Goal: Information Seeking & Learning: Learn about a topic

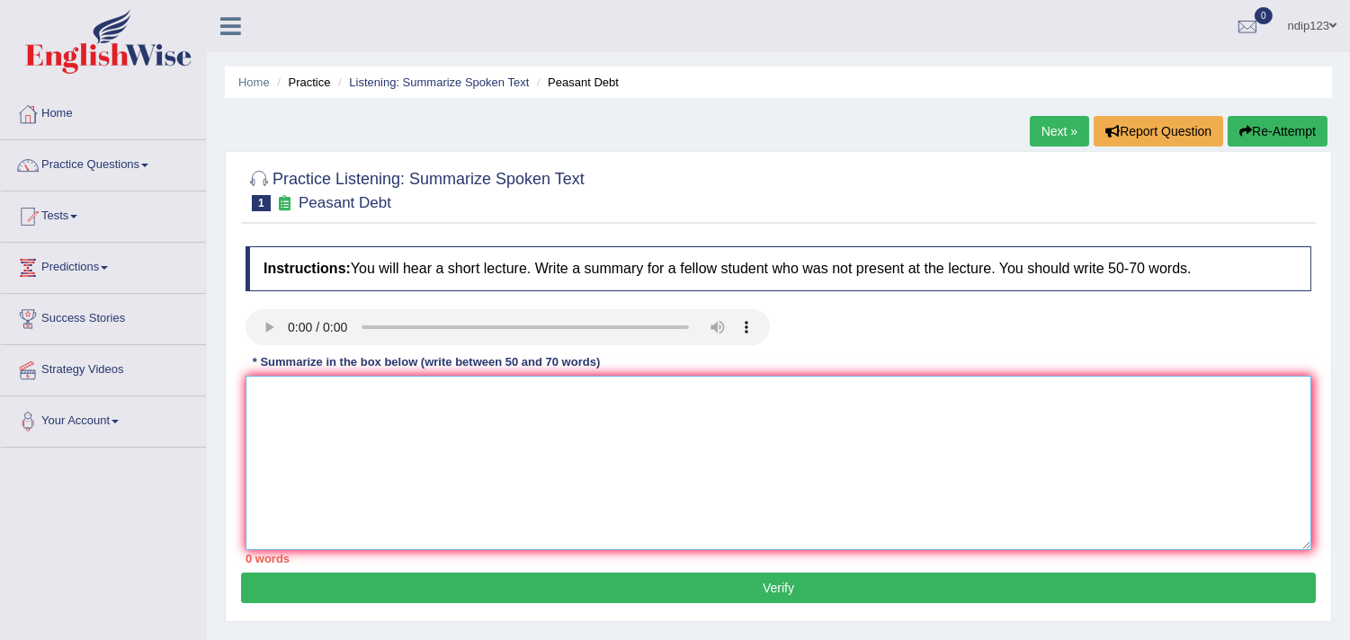
click at [317, 448] on textarea at bounding box center [778, 463] width 1066 height 174
click at [313, 421] on textarea at bounding box center [778, 463] width 1066 height 174
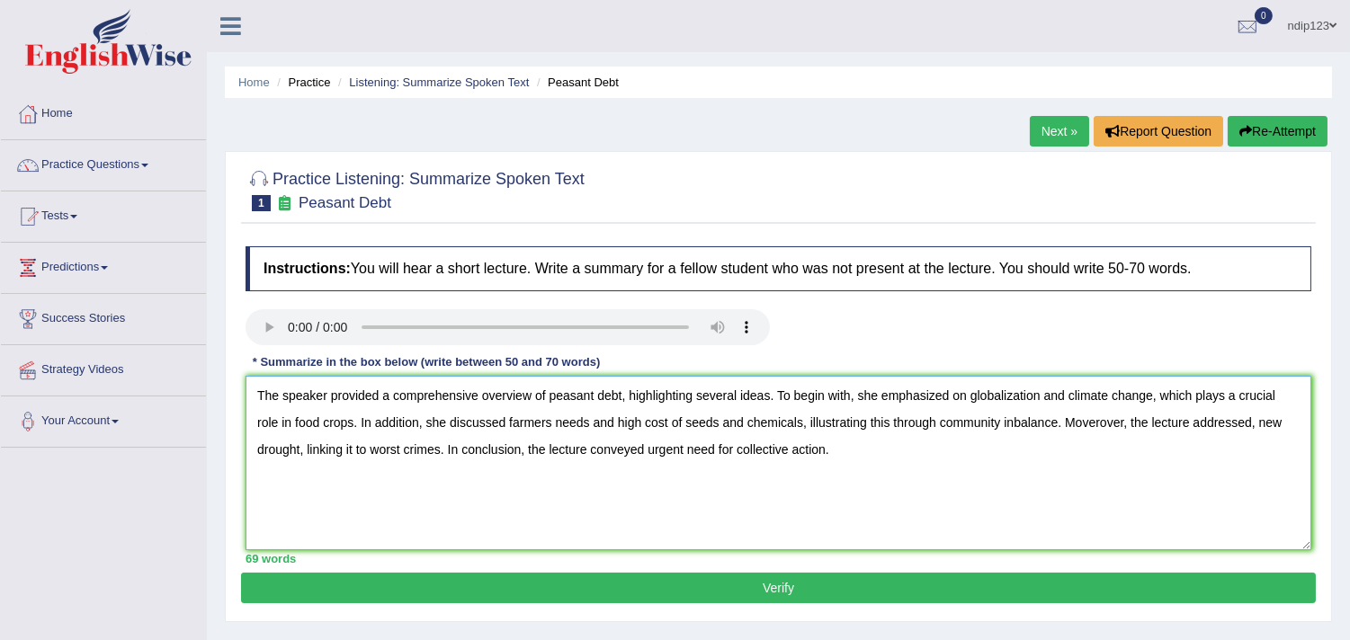
type textarea "The speaker provided a comprehensive overview of peasant debt, highlighting sev…"
click at [780, 586] on button "Verify" at bounding box center [778, 588] width 1075 height 31
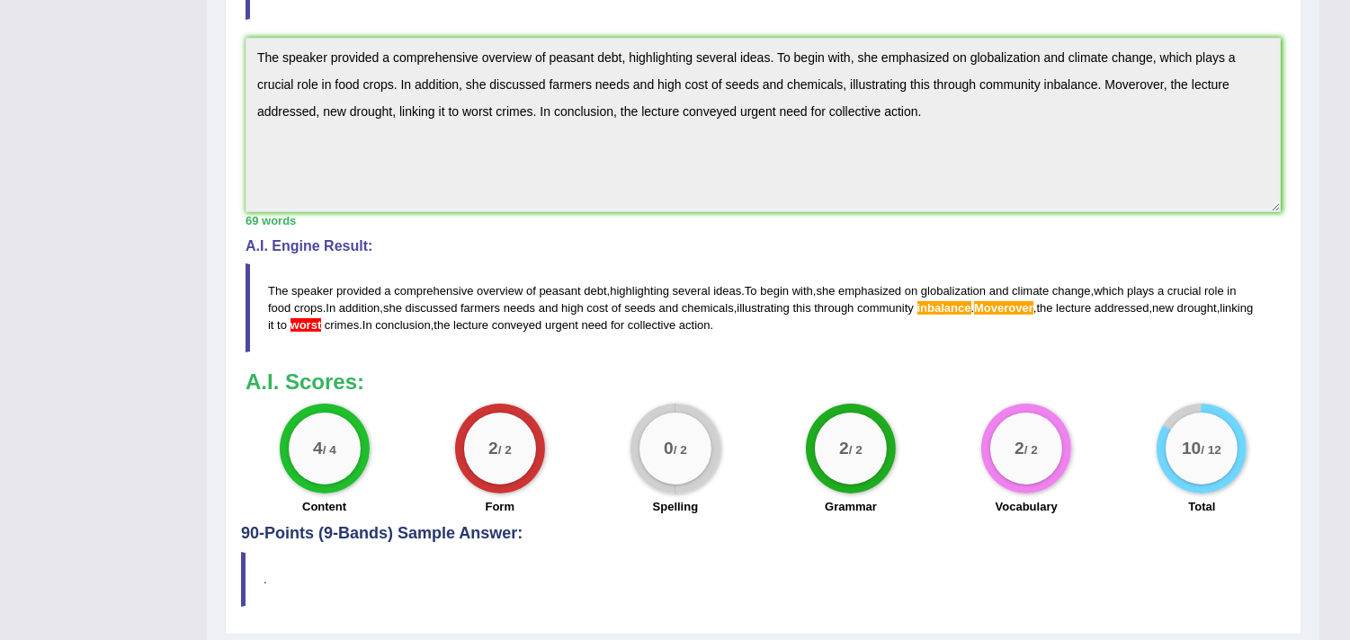
scroll to position [552, 0]
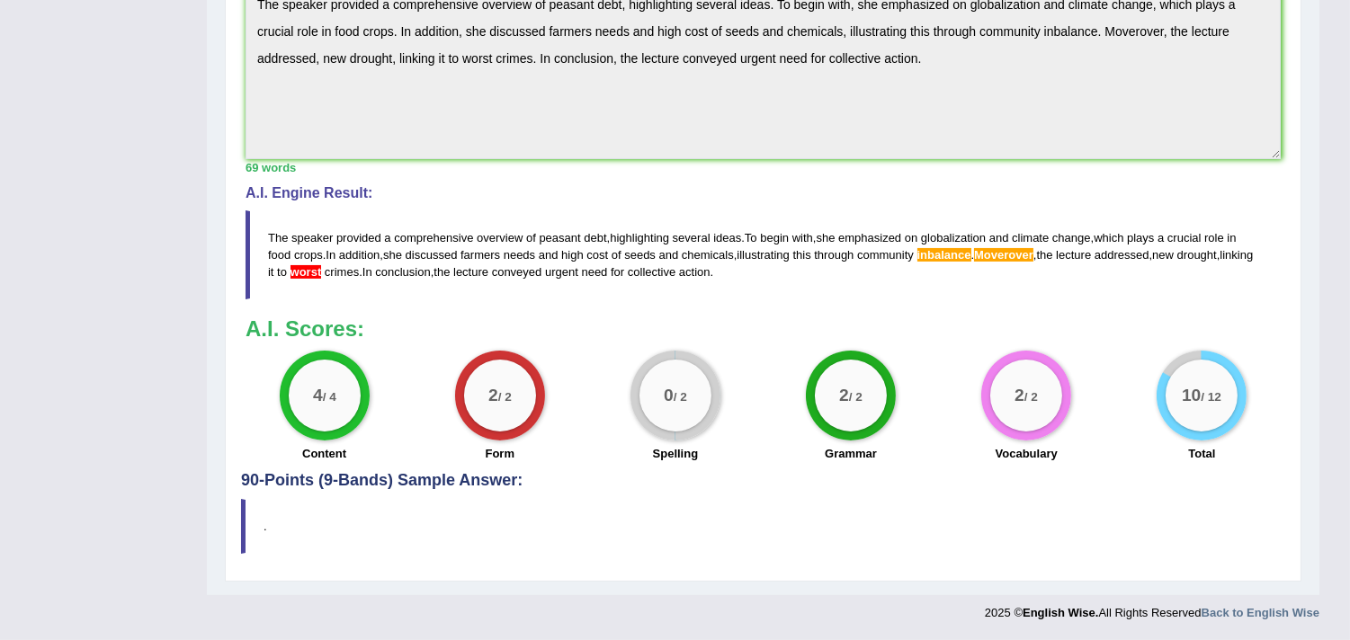
drag, startPoint x: 764, startPoint y: 276, endPoint x: 677, endPoint y: 263, distance: 88.1
click at [677, 263] on blockquote "The speaker provided a comprehensive overview of peasant debt , highlighting se…" at bounding box center [762, 254] width 1035 height 89
drag, startPoint x: 755, startPoint y: 270, endPoint x: 694, endPoint y: 255, distance: 62.8
click at [695, 255] on blockquote "The speaker provided a comprehensive overview of peasant debt , highlighting se…" at bounding box center [762, 254] width 1035 height 89
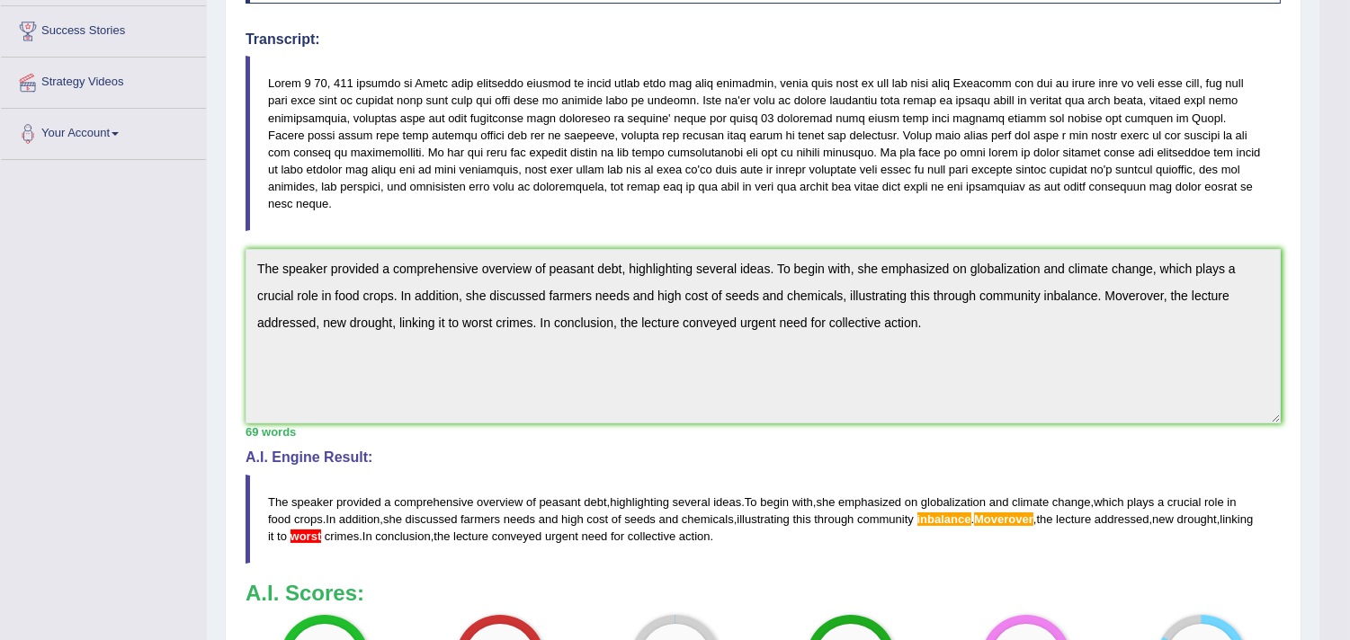
scroll to position [253, 0]
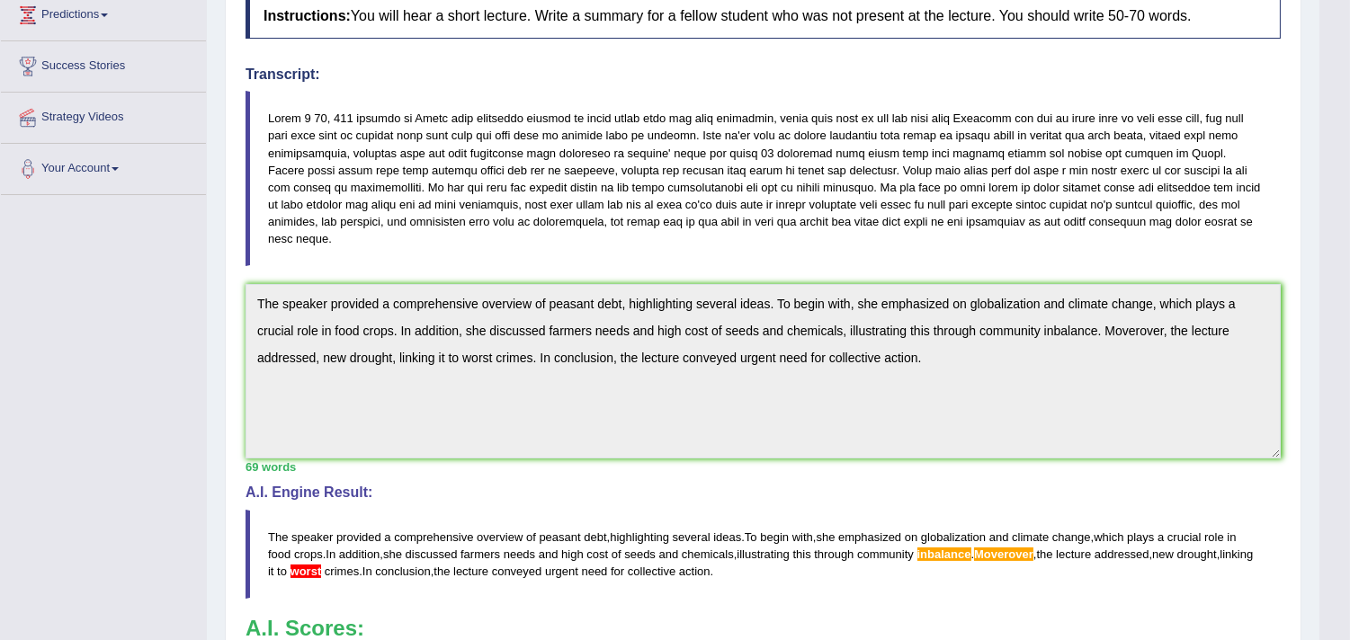
drag, startPoint x: 481, startPoint y: 239, endPoint x: 406, endPoint y: 228, distance: 75.4
click at [406, 229] on blockquote at bounding box center [762, 178] width 1035 height 175
click at [424, 228] on blockquote at bounding box center [762, 178] width 1035 height 175
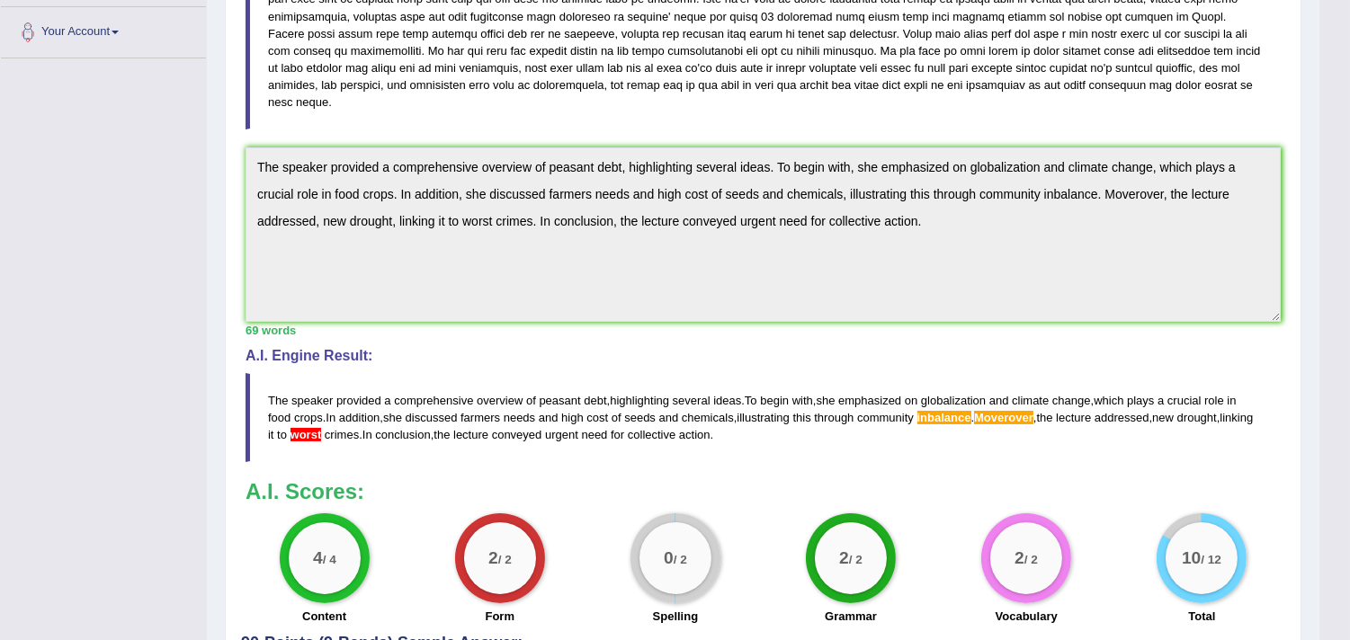
scroll to position [353, 0]
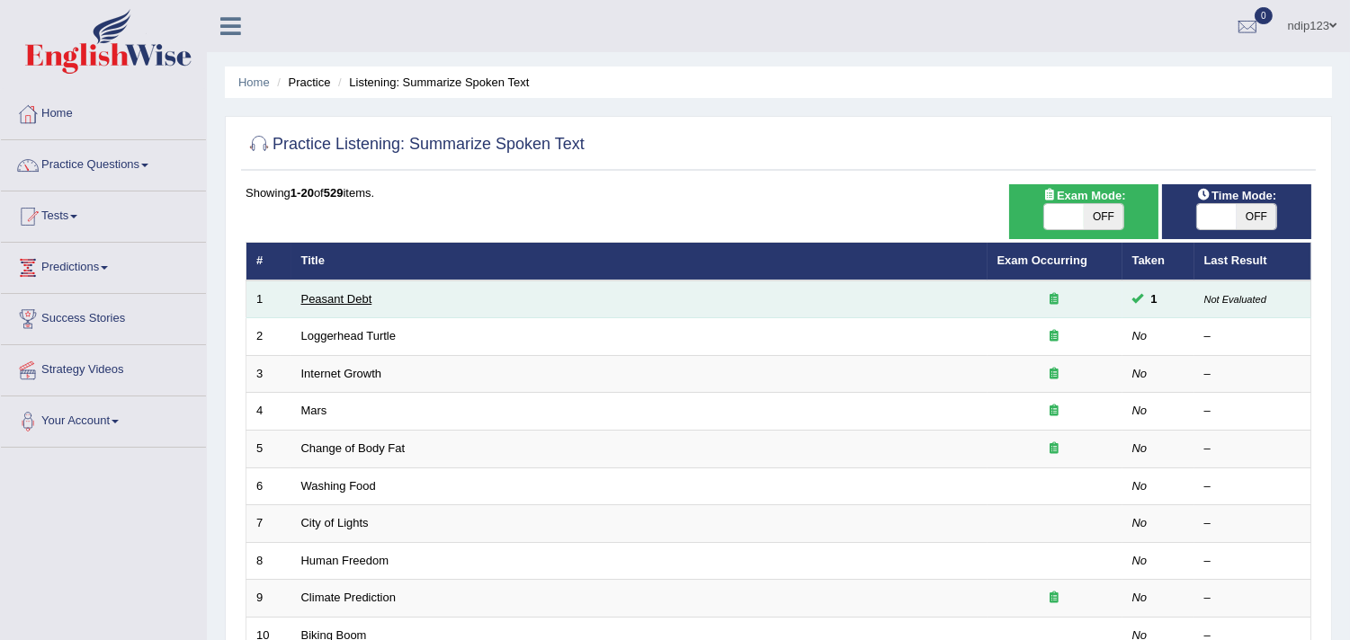
click at [345, 299] on link "Peasant Debt" at bounding box center [336, 298] width 71 height 13
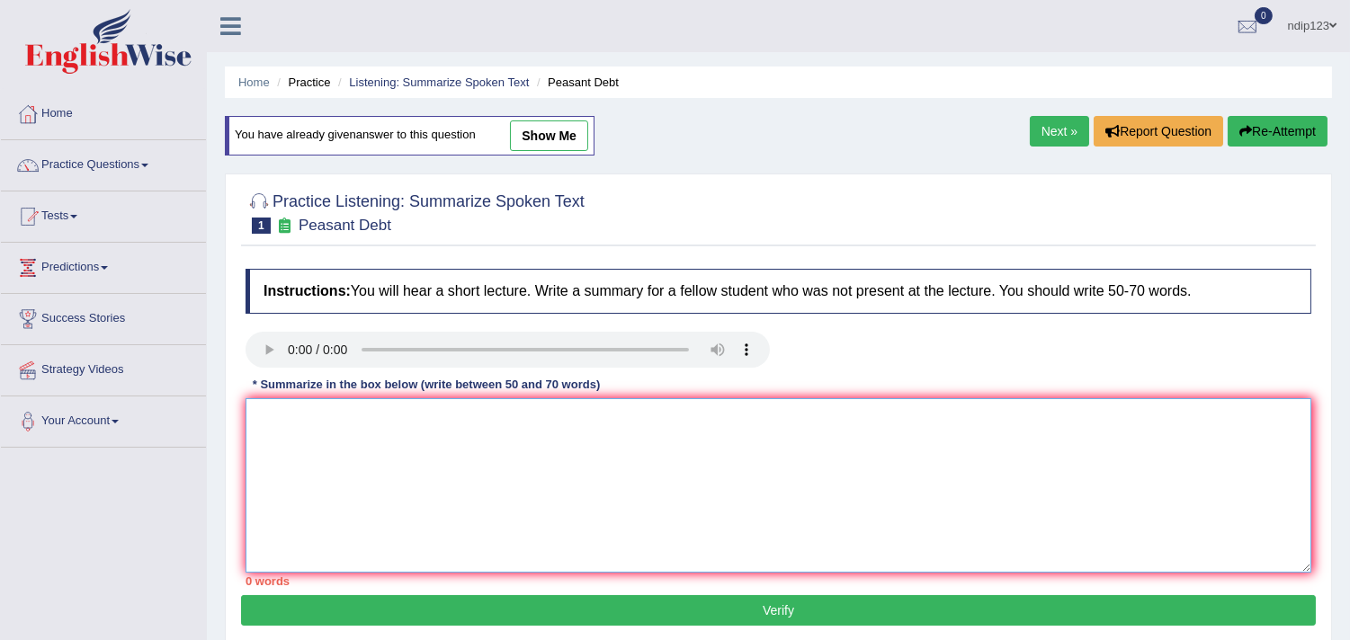
click at [437, 495] on textarea at bounding box center [778, 485] width 1066 height 174
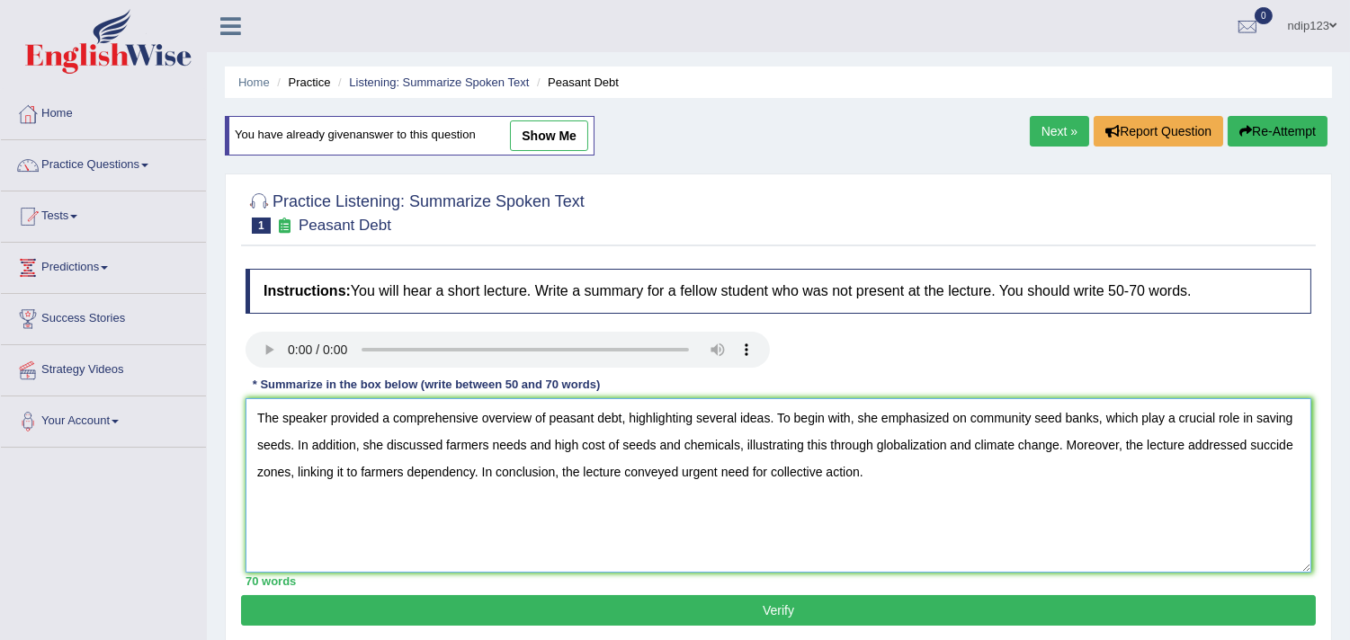
type textarea "The speaker provided a comprehensive overview of peasant debt, highlighting sev…"
click at [783, 607] on button "Verify" at bounding box center [778, 610] width 1075 height 31
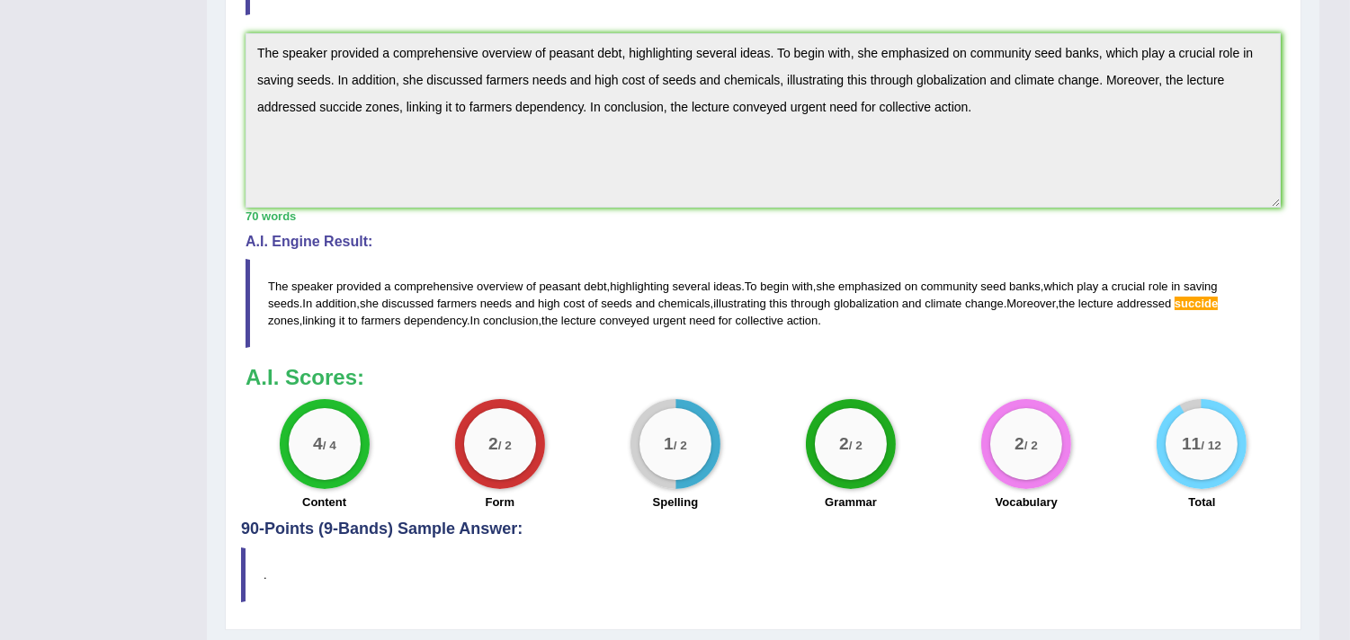
scroll to position [561, 0]
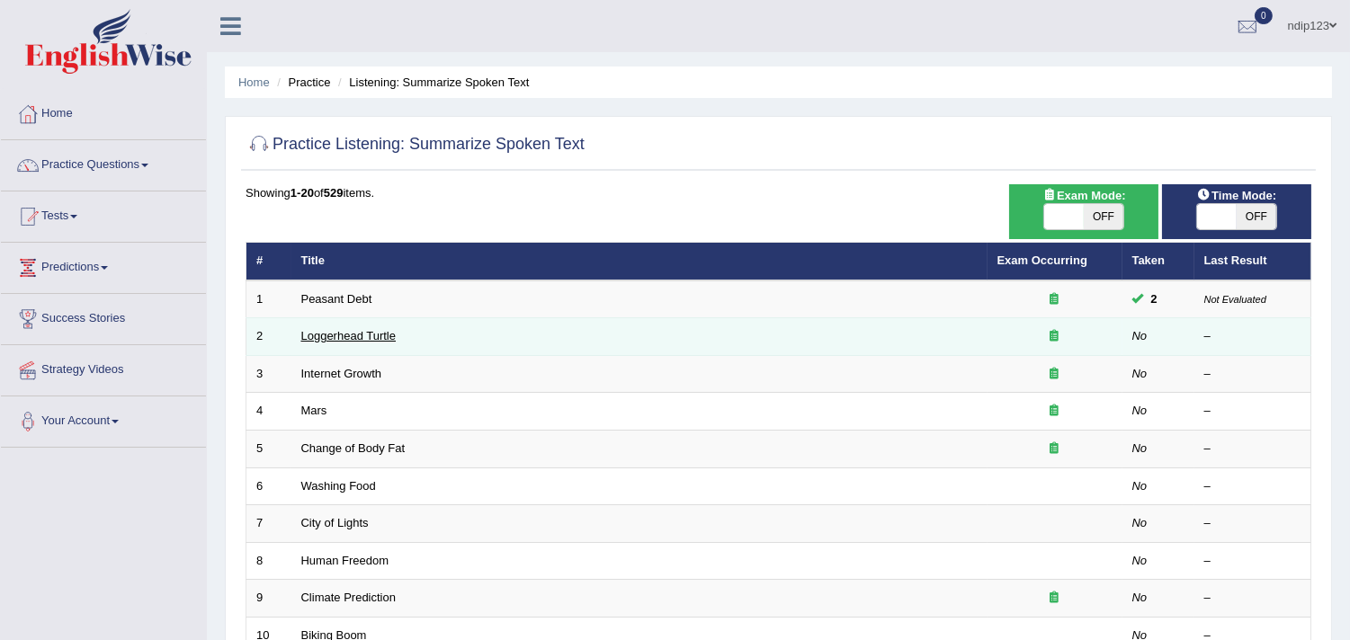
click at [315, 335] on link "Loggerhead Turtle" at bounding box center [348, 335] width 95 height 13
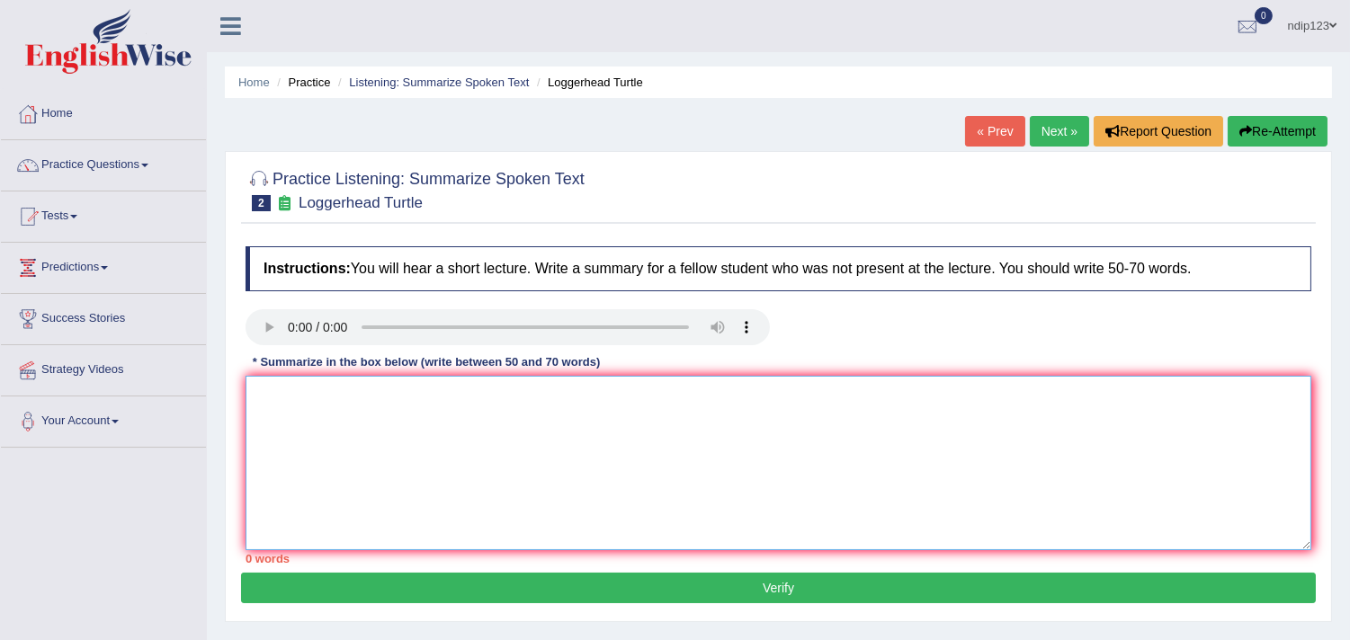
drag, startPoint x: 415, startPoint y: 411, endPoint x: 403, endPoint y: 406, distance: 12.5
click at [415, 412] on textarea at bounding box center [778, 463] width 1066 height 174
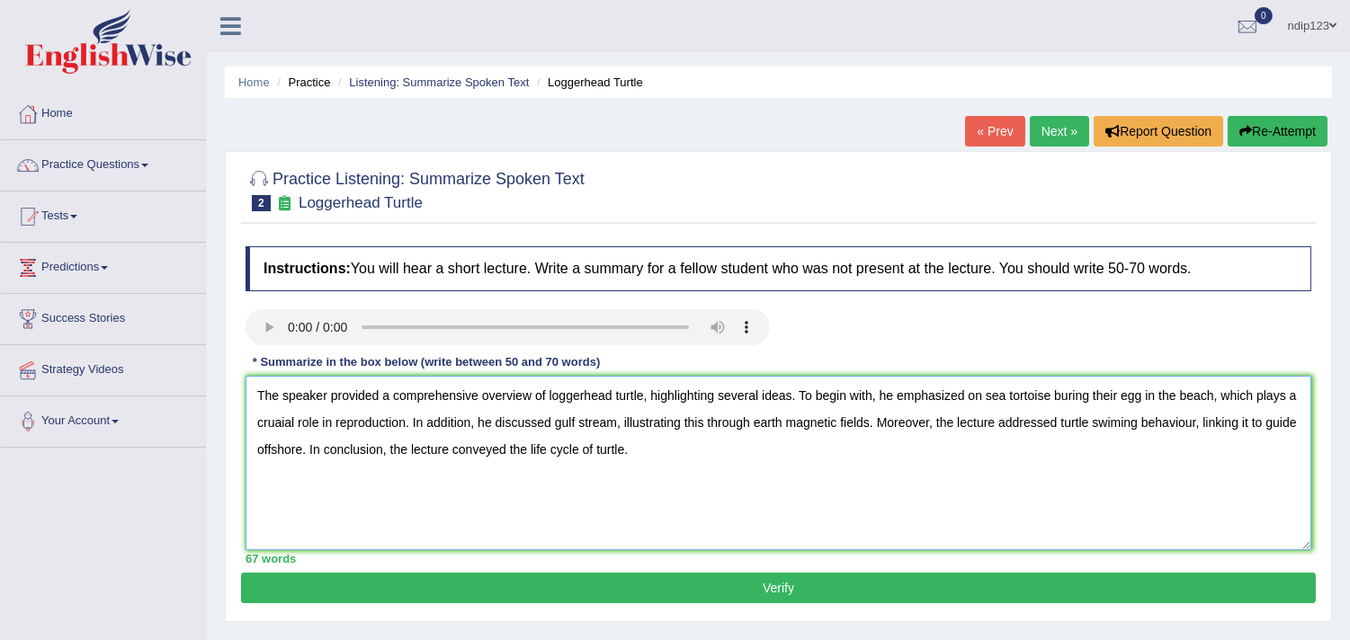
type textarea "The speaker provided a comprehensive overview of loggerhead turtle, highlightin…"
click at [781, 585] on button "Verify" at bounding box center [778, 588] width 1075 height 31
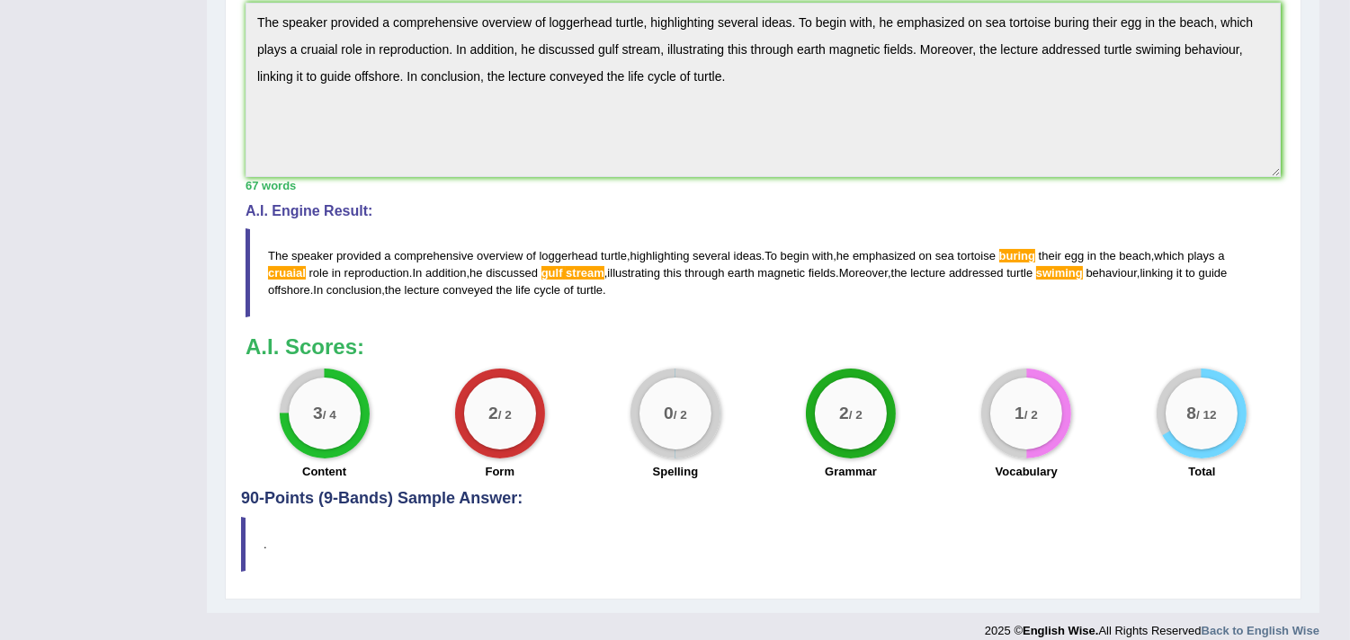
scroll to position [569, 0]
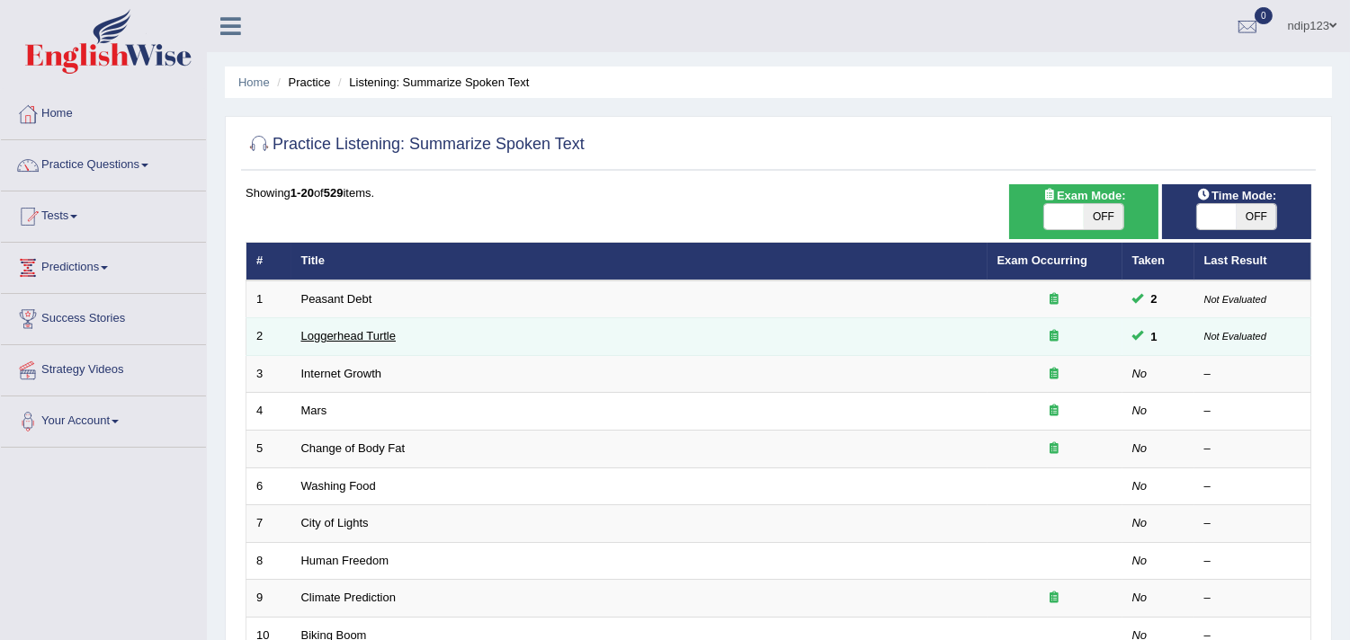
click at [362, 329] on link "Loggerhead Turtle" at bounding box center [348, 335] width 95 height 13
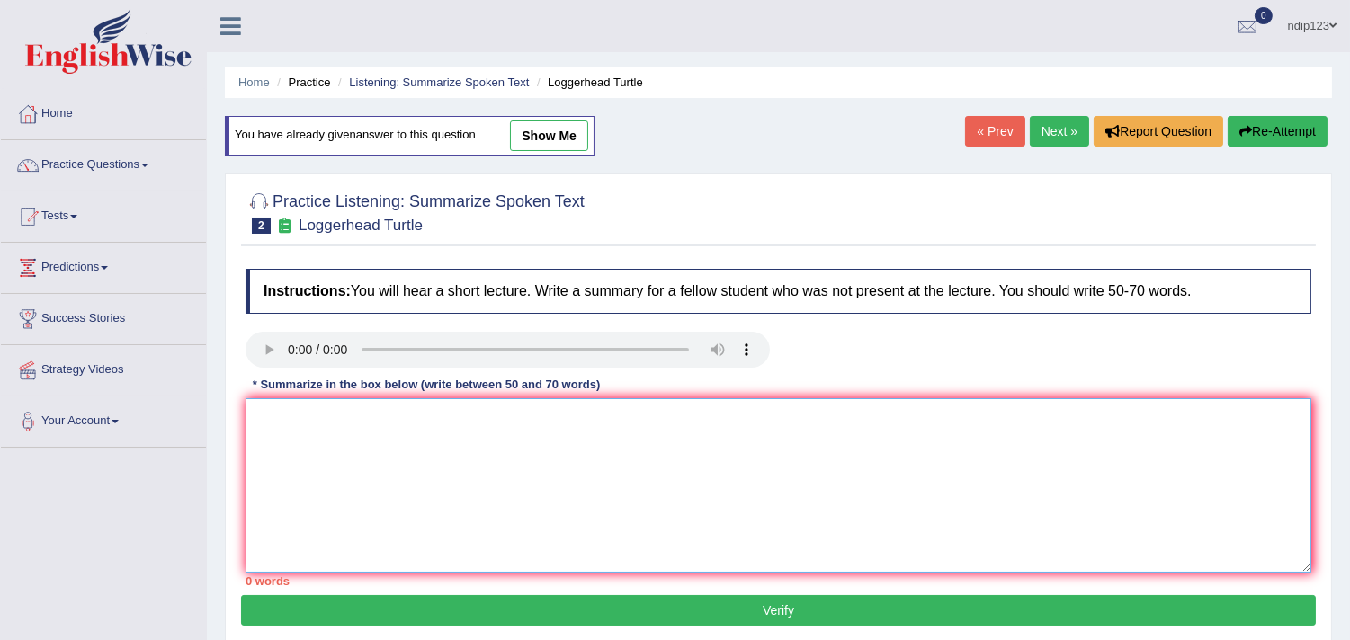
click at [379, 445] on textarea at bounding box center [778, 485] width 1066 height 174
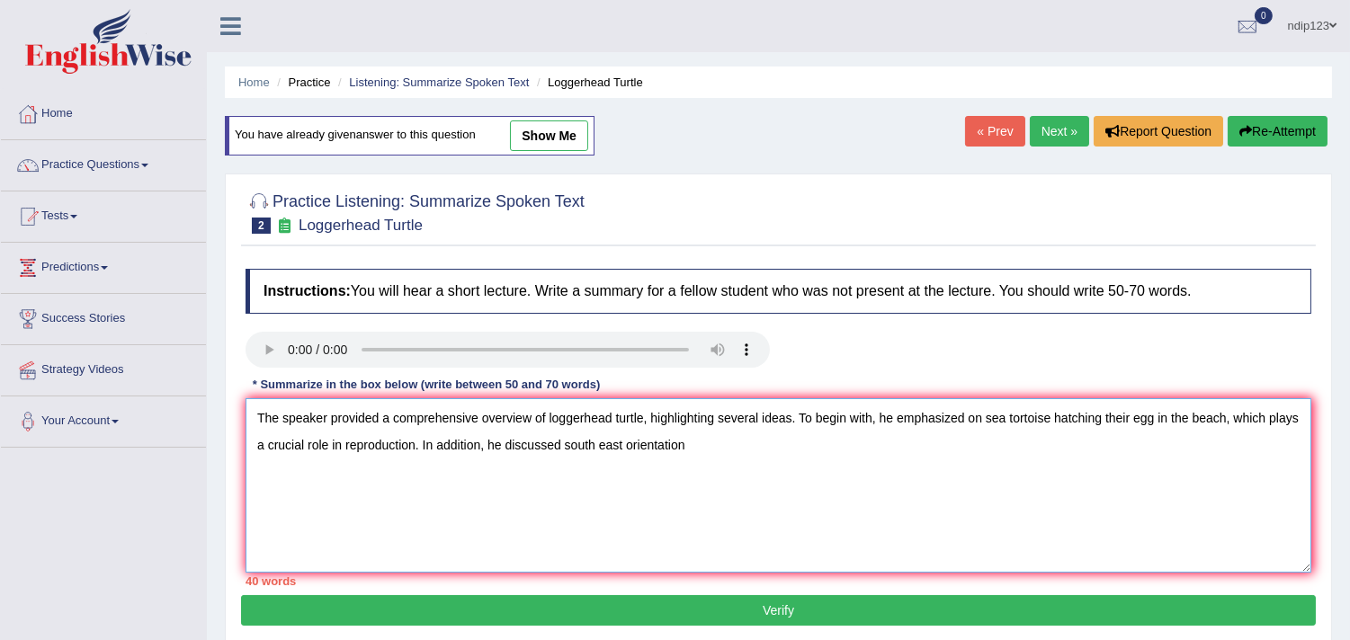
click at [569, 442] on textarea "The speaker provided a comprehensive overview of loggerhead turtle, highlightin…" at bounding box center [778, 485] width 1066 height 174
click at [607, 438] on textarea "The speaker provided a comprehensive overview of loggerhead turtle, highlightin…" at bounding box center [778, 485] width 1066 height 174
click at [704, 445] on textarea "The speaker provided a comprehensive overview of loggerhead turtle, highlightin…" at bounding box center [778, 485] width 1066 height 174
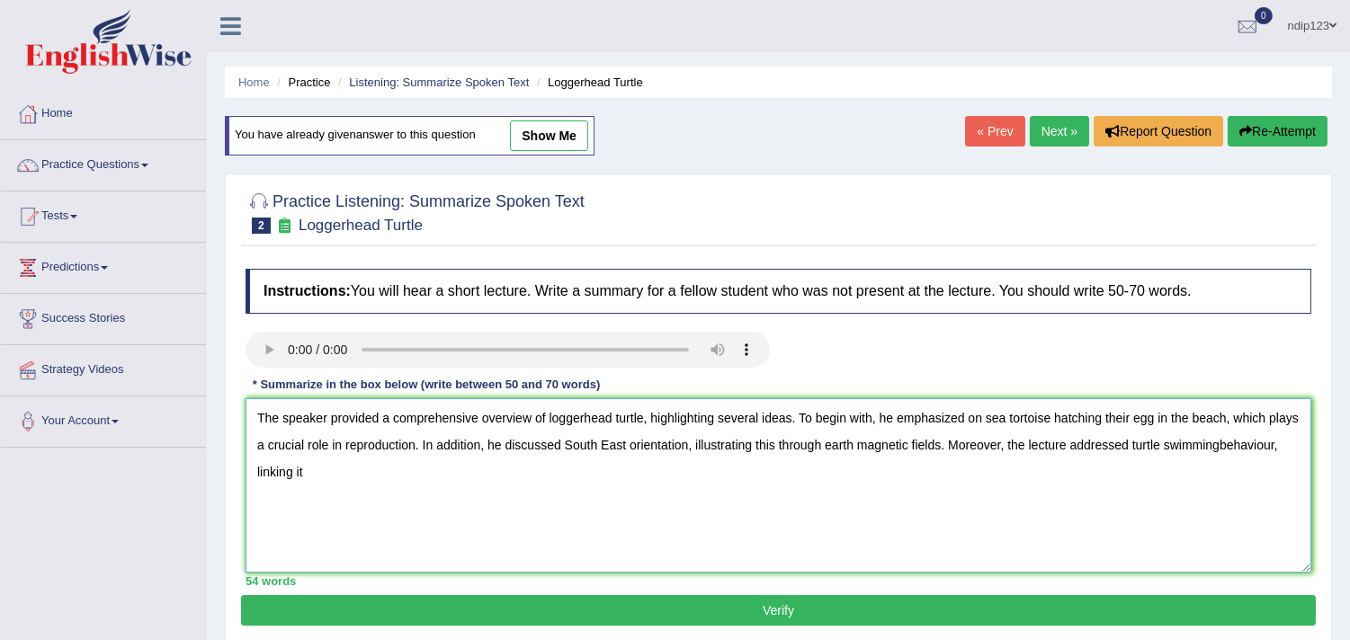
click at [1219, 445] on textarea "The speaker provided a comprehensive overview of loggerhead turtle, highlightin…" at bounding box center [778, 485] width 1066 height 174
click at [403, 469] on textarea "The speaker provided a comprehensive overview of loggerhead turtle, highlightin…" at bounding box center [778, 485] width 1066 height 174
type textarea "The speaker provided a comprehensive overview of loggerhead turtle, highlightin…"
click at [779, 614] on button "Verify" at bounding box center [778, 610] width 1075 height 31
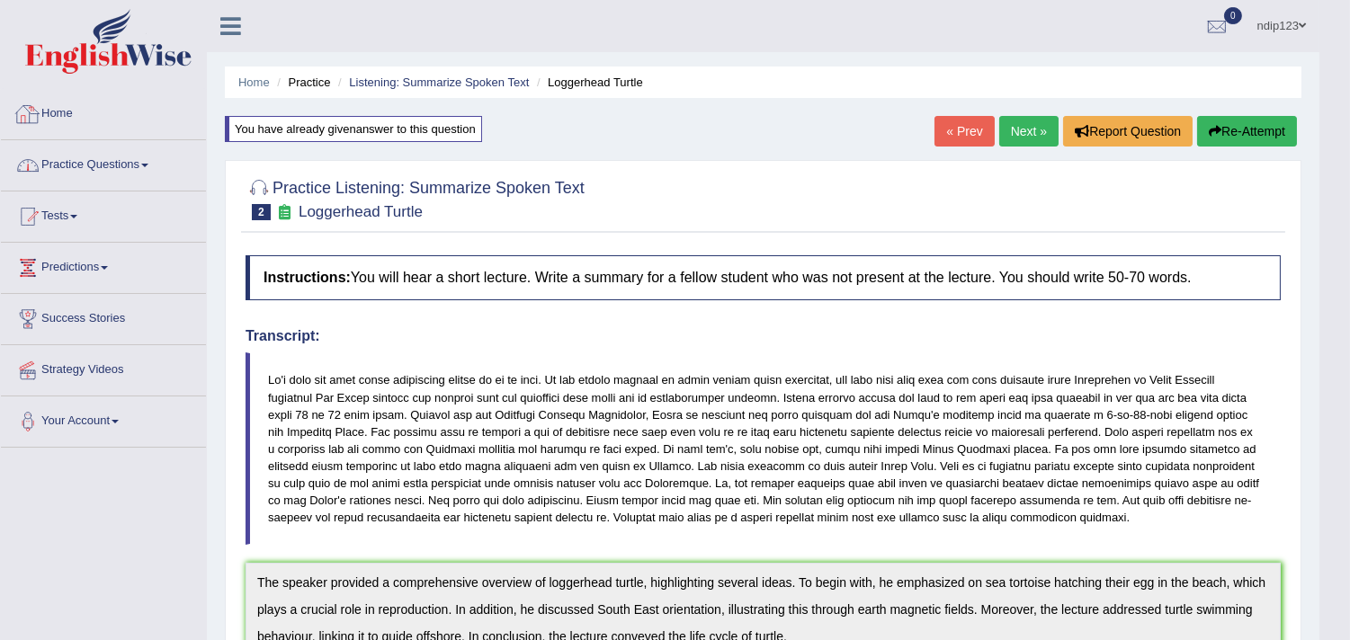
click at [66, 117] on link "Home" at bounding box center [103, 111] width 205 height 45
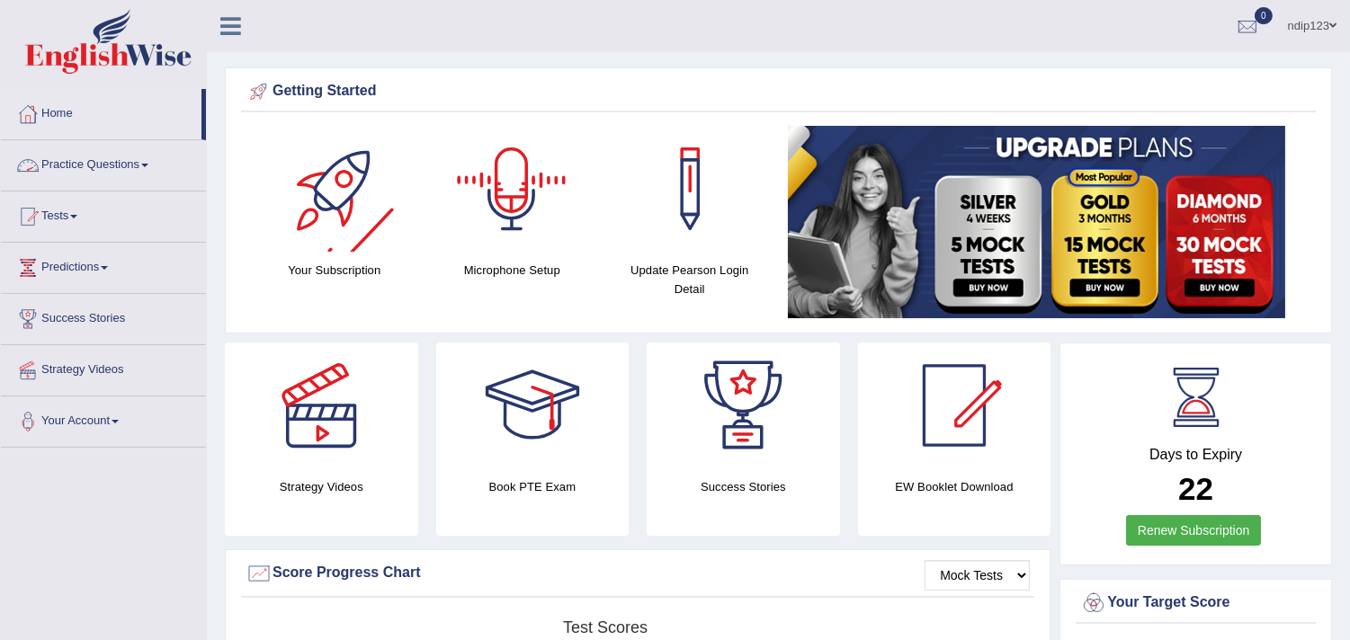
click at [77, 164] on link "Practice Questions" at bounding box center [103, 162] width 205 height 45
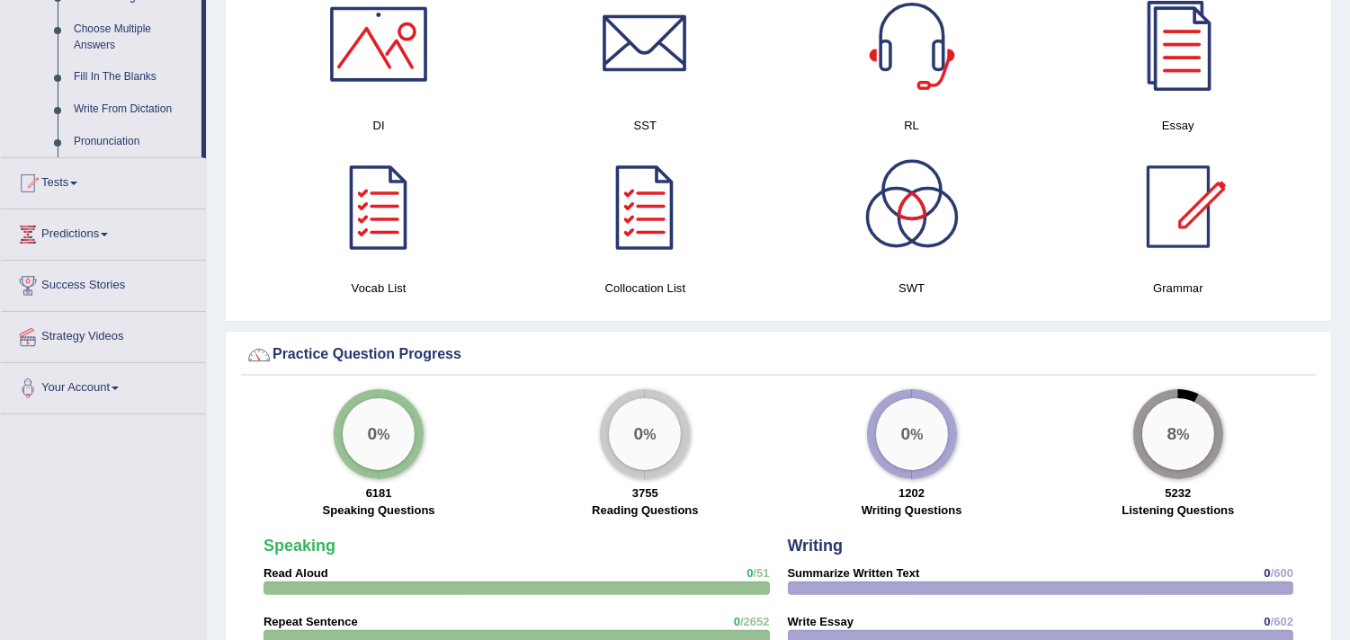
scroll to position [999, 0]
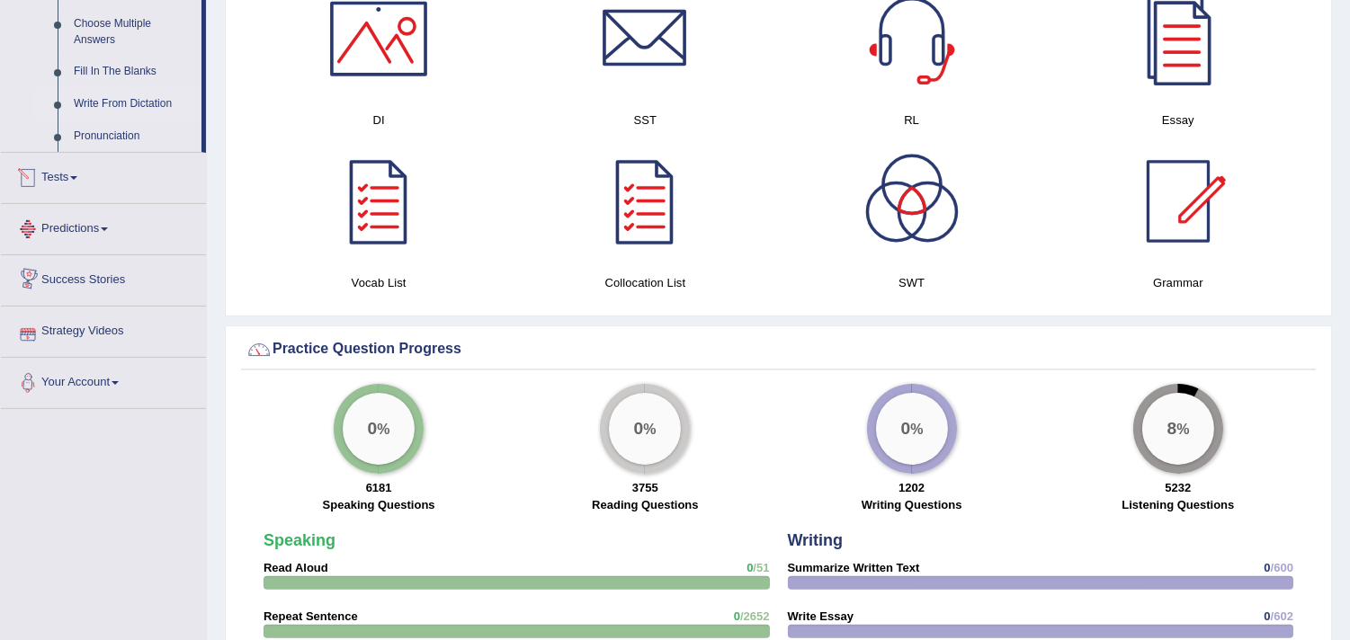
click at [129, 106] on link "Write From Dictation" at bounding box center [134, 104] width 136 height 32
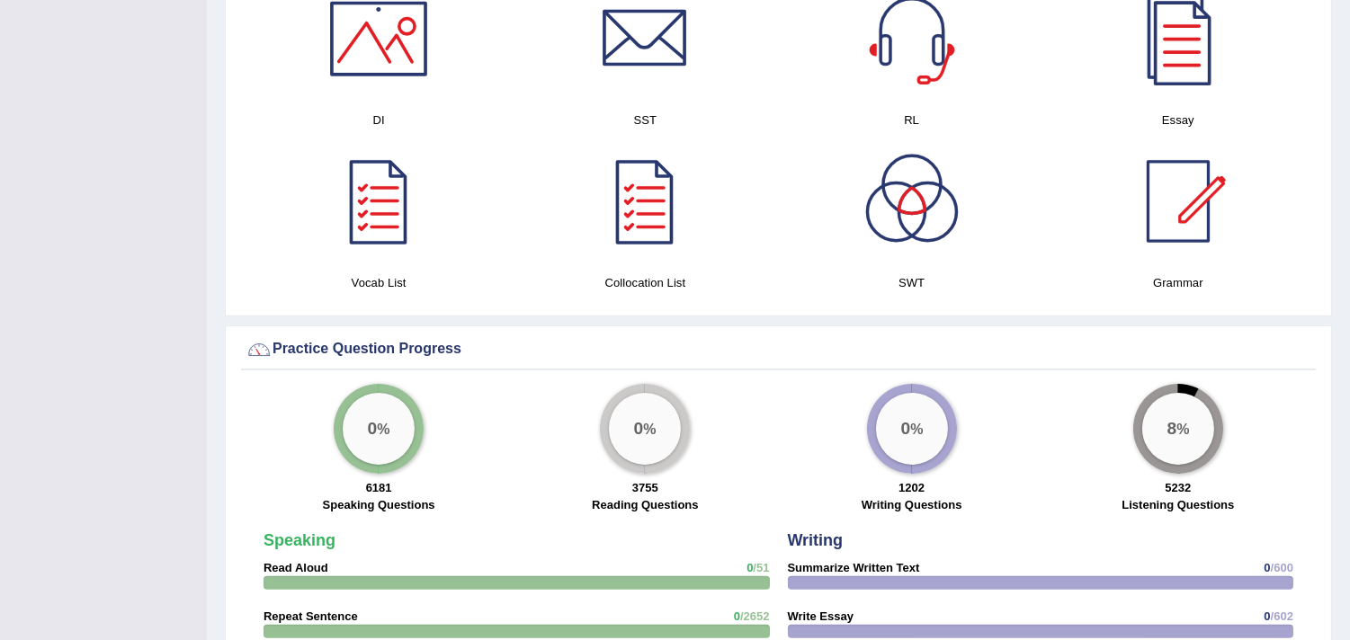
scroll to position [509, 0]
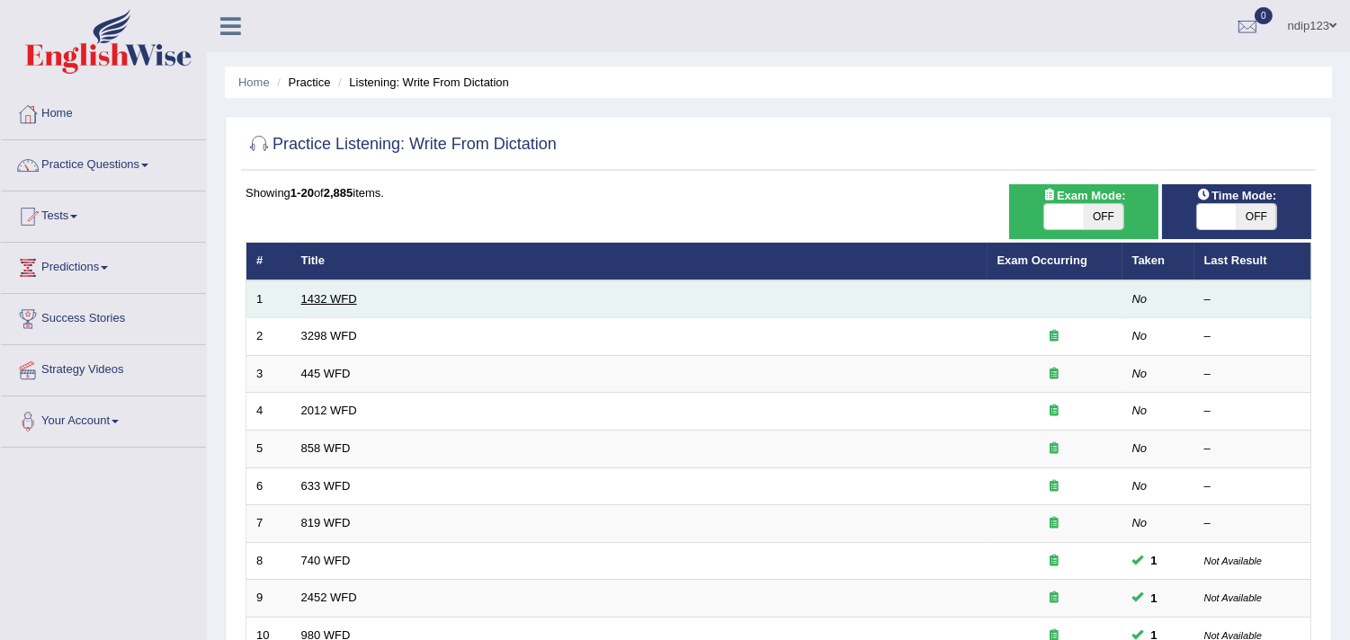
click at [333, 301] on link "1432 WFD" at bounding box center [329, 298] width 56 height 13
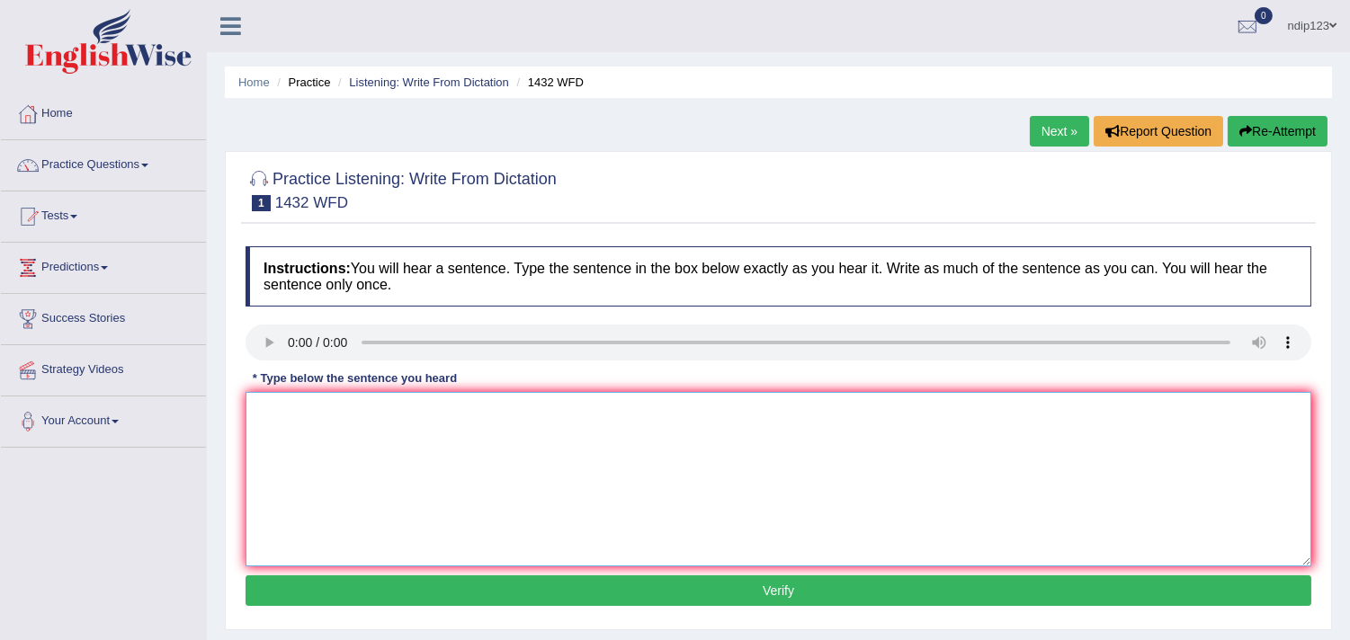
click at [459, 507] on textarea at bounding box center [778, 479] width 1066 height 174
type textarea "More physical activity is beneficial to your health."
click at [768, 585] on button "Verify" at bounding box center [778, 591] width 1066 height 31
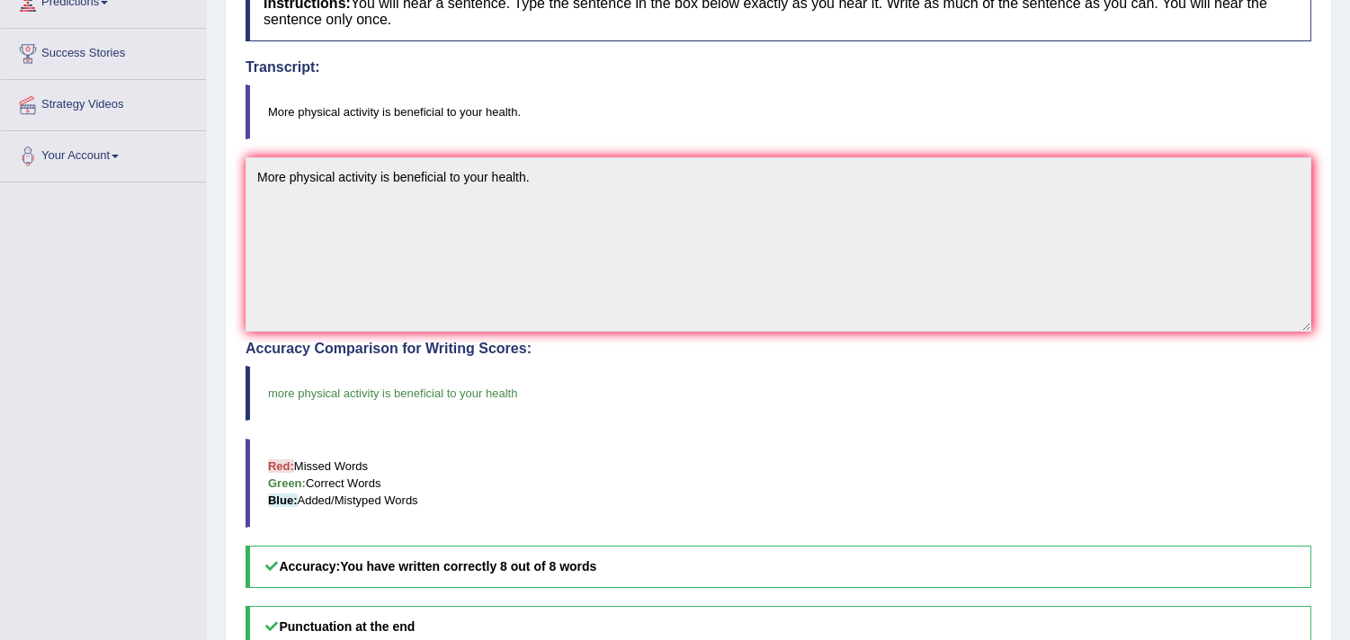
scroll to position [299, 0]
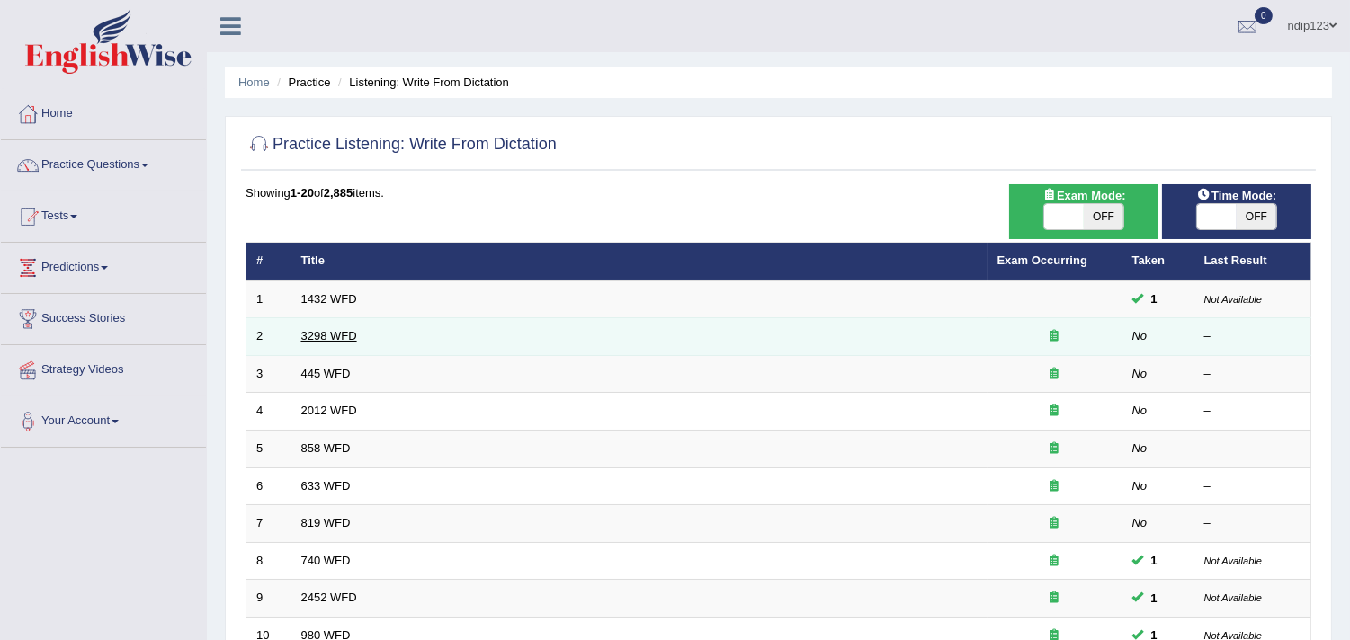
click at [320, 335] on link "3298 WFD" at bounding box center [329, 335] width 56 height 13
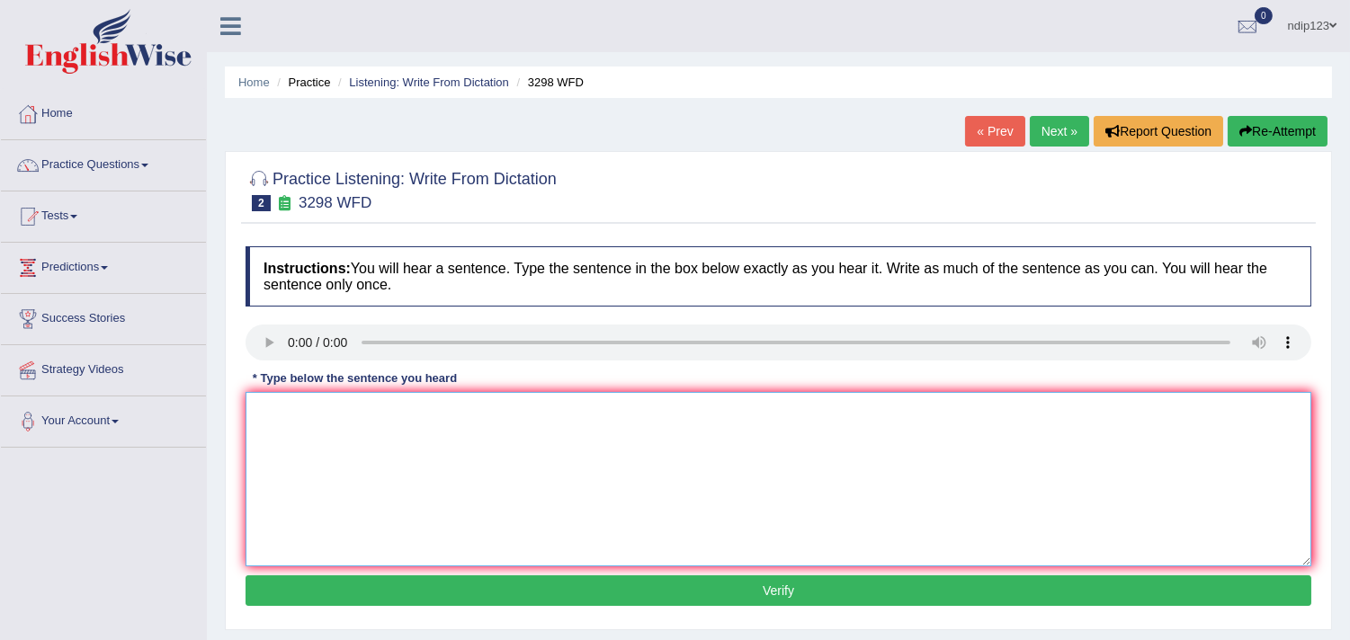
click at [344, 454] on textarea at bounding box center [778, 479] width 1066 height 174
click at [298, 407] on textarea "Animal behaviour seems to contend distinct aspects to that of human." at bounding box center [778, 479] width 1066 height 174
click at [407, 415] on textarea "Animal Animals behaviour seems to contend distinct aspects to that of human." at bounding box center [778, 479] width 1066 height 174
drag, startPoint x: 477, startPoint y: 409, endPoint x: 406, endPoint y: 397, distance: 72.1
click at [406, 397] on textarea "Animal Animals behaviour seem seems to contend distinct aspects to that of huma…" at bounding box center [778, 479] width 1066 height 174
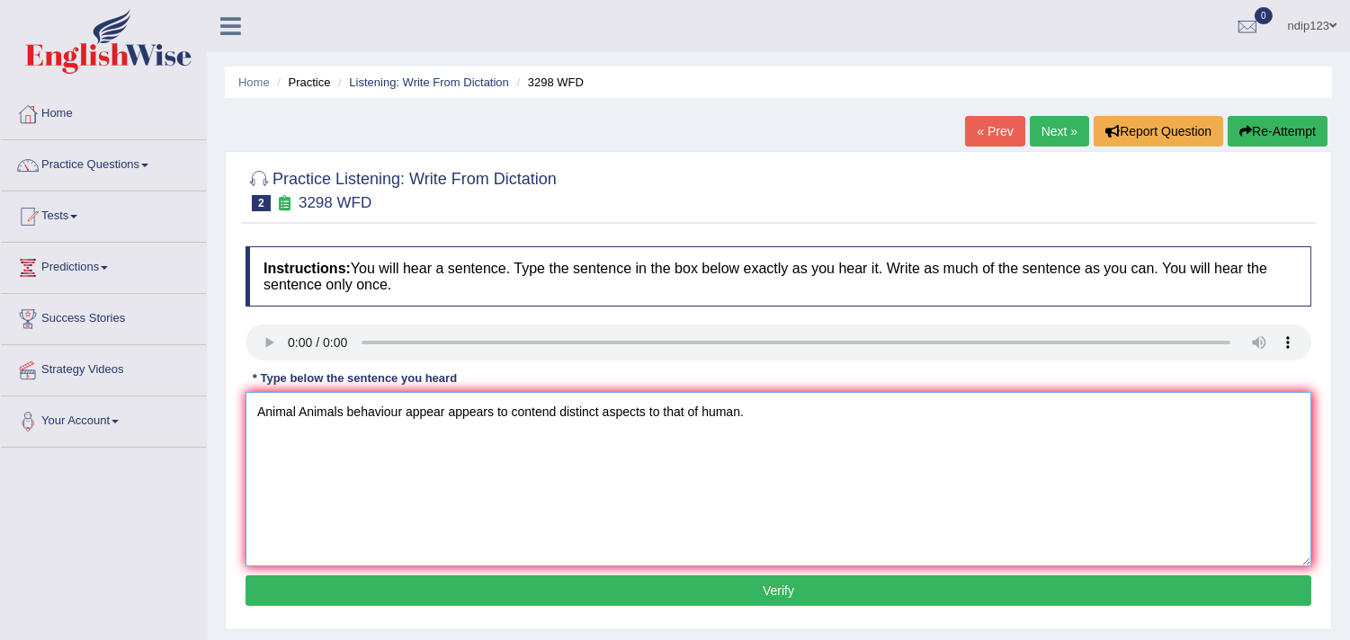
click at [558, 408] on textarea "Animal Animals behaviour appear appears to contend distinct aspects to that of …" at bounding box center [778, 479] width 1066 height 174
type textarea "Animal Animals behaviour appear appears to contend both similar and distinct as…"
click at [772, 590] on button "Verify" at bounding box center [778, 591] width 1066 height 31
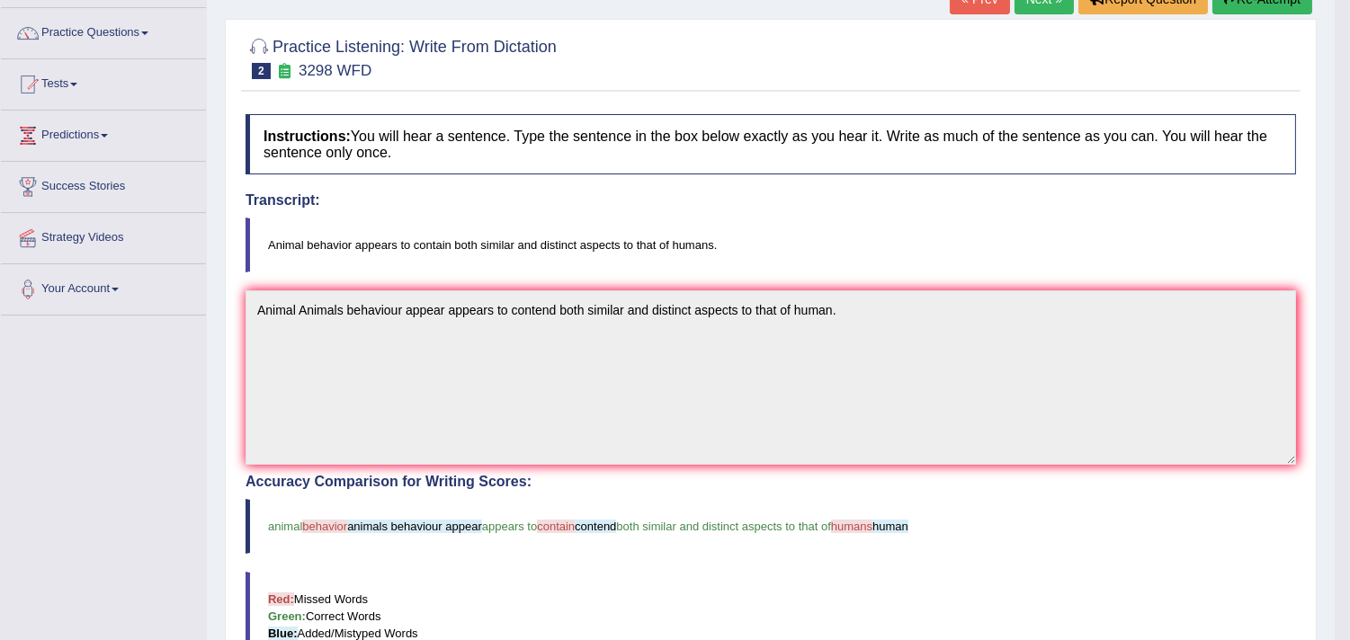
scroll to position [299, 0]
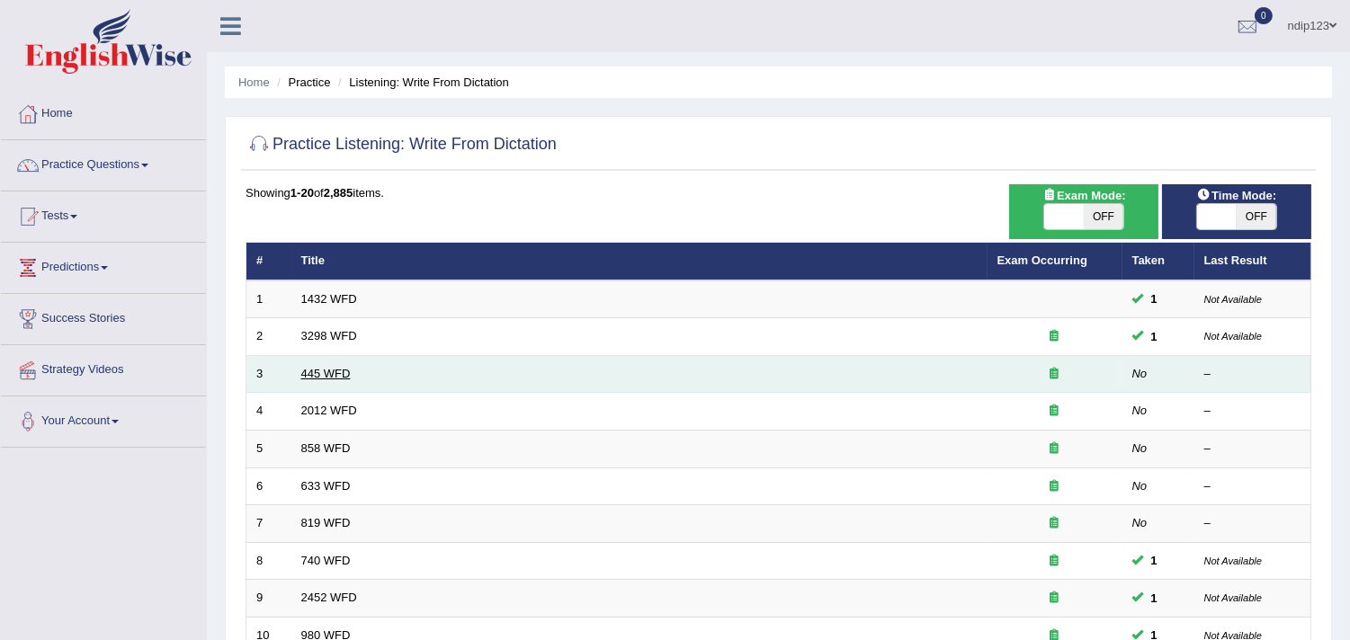
click at [331, 369] on link "445 WFD" at bounding box center [325, 373] width 49 height 13
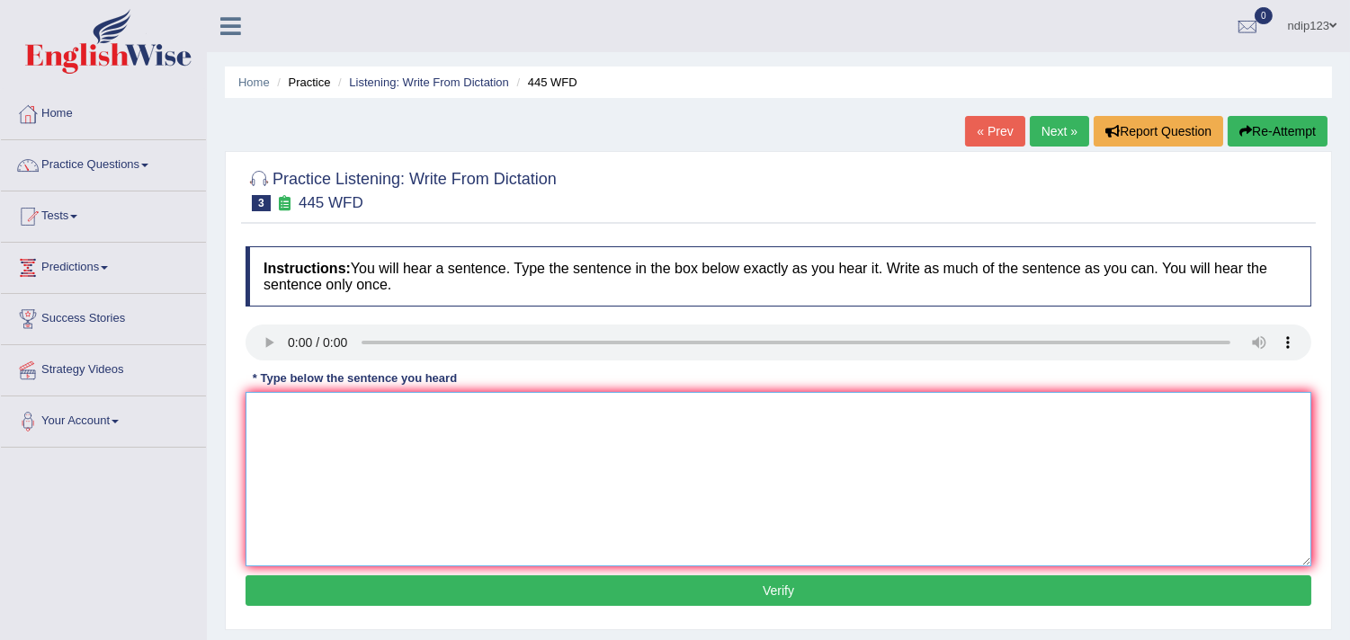
click at [355, 433] on textarea at bounding box center [778, 479] width 1066 height 174
type textarea "The American astonist made a plane that could land on mass."
click at [776, 590] on button "Verify" at bounding box center [778, 591] width 1066 height 31
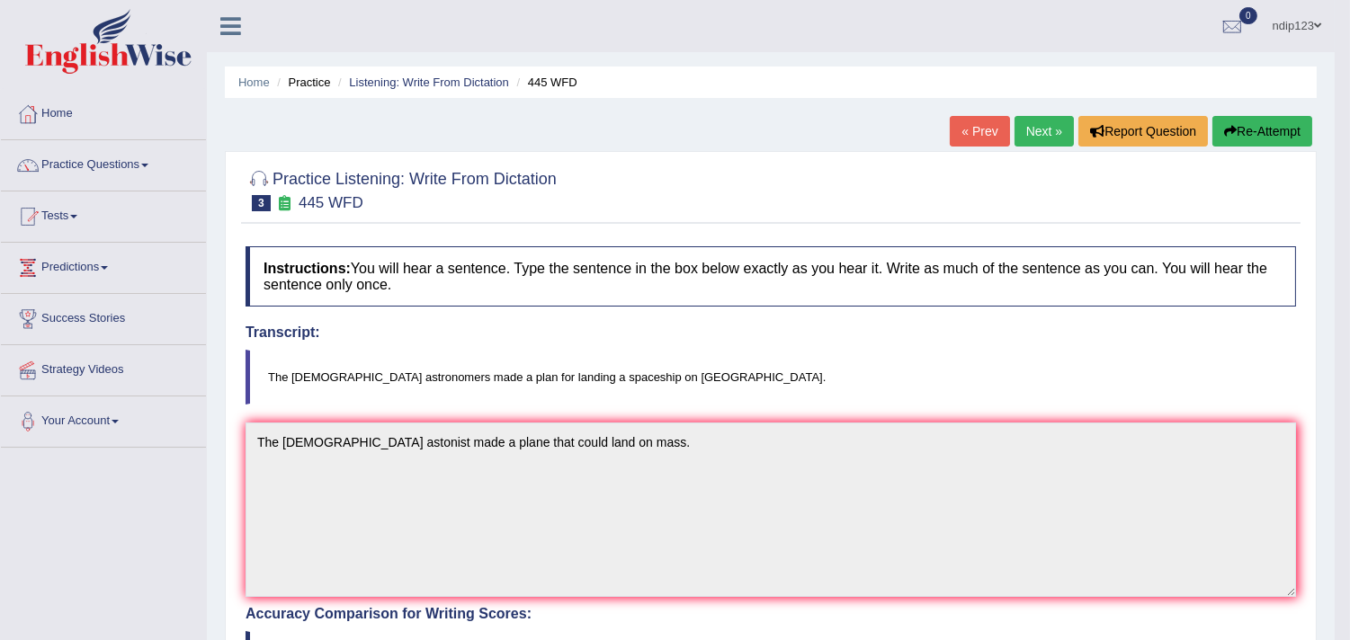
click at [67, 119] on link "Home" at bounding box center [103, 111] width 205 height 45
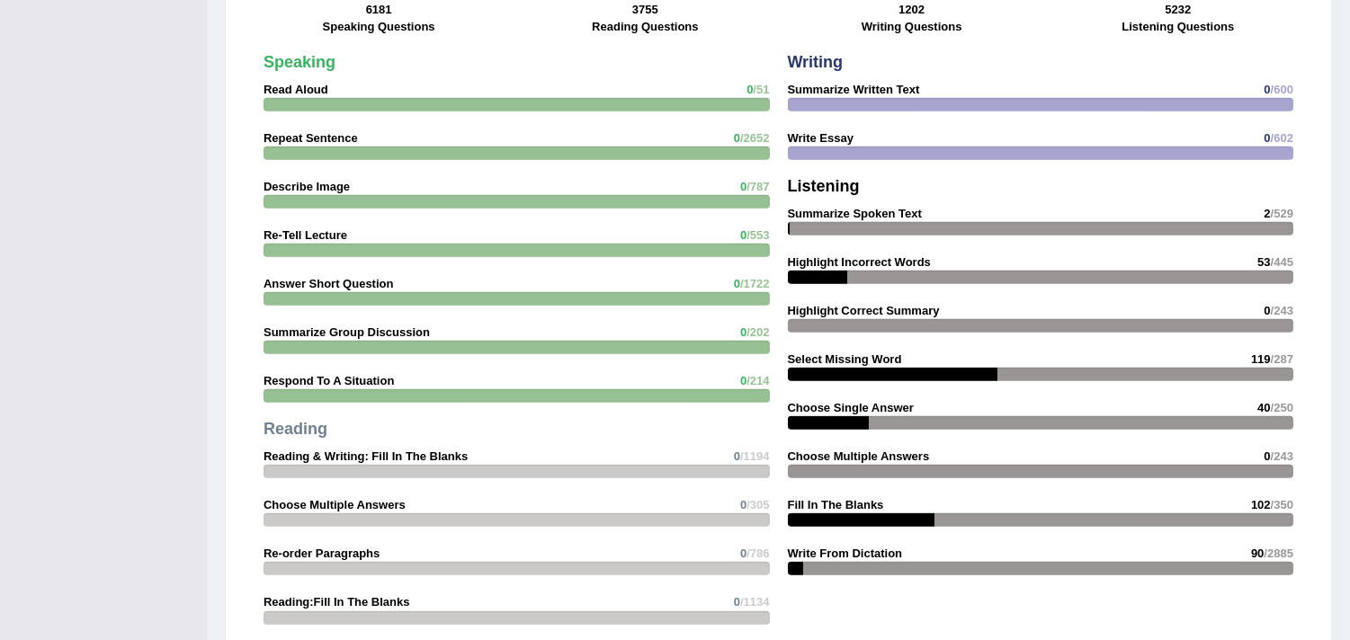
scroll to position [1498, 0]
